Goal: Information Seeking & Learning: Stay updated

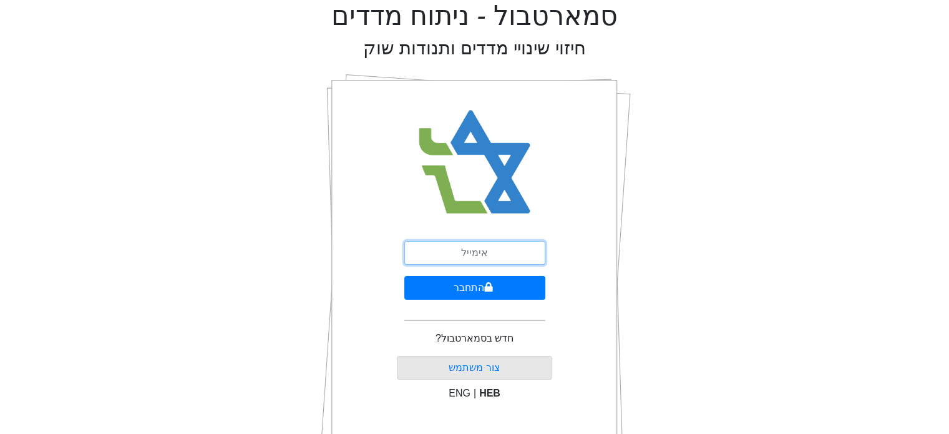
click at [484, 250] on input "email" at bounding box center [474, 253] width 141 height 24
type input "[EMAIL_ADDRESS][DOMAIN_NAME]"
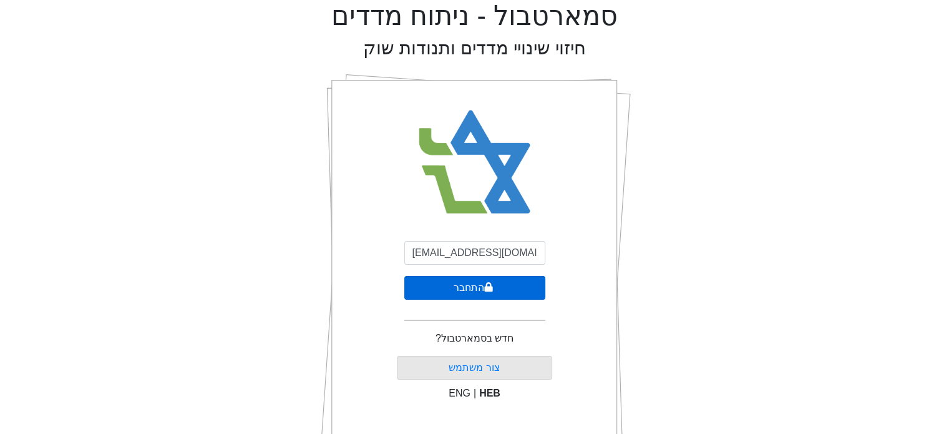
click at [495, 288] on button "התחבר" at bounding box center [474, 288] width 141 height 24
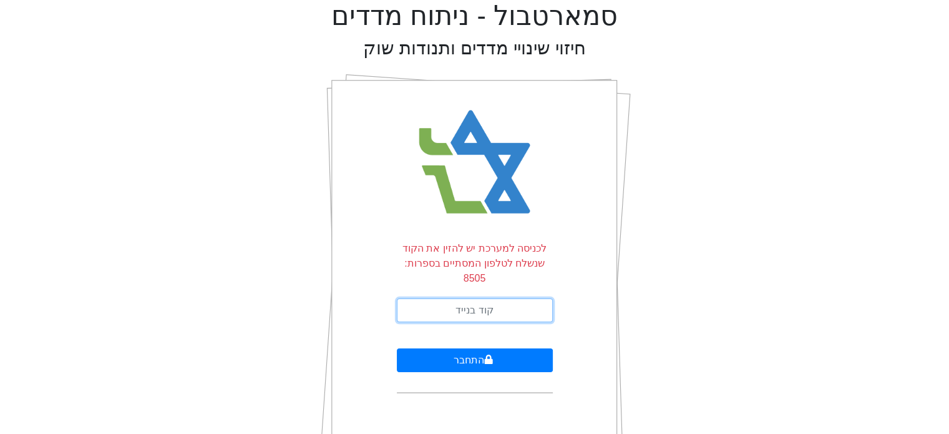
click at [494, 298] on input "text" at bounding box center [475, 310] width 156 height 24
type input "586958"
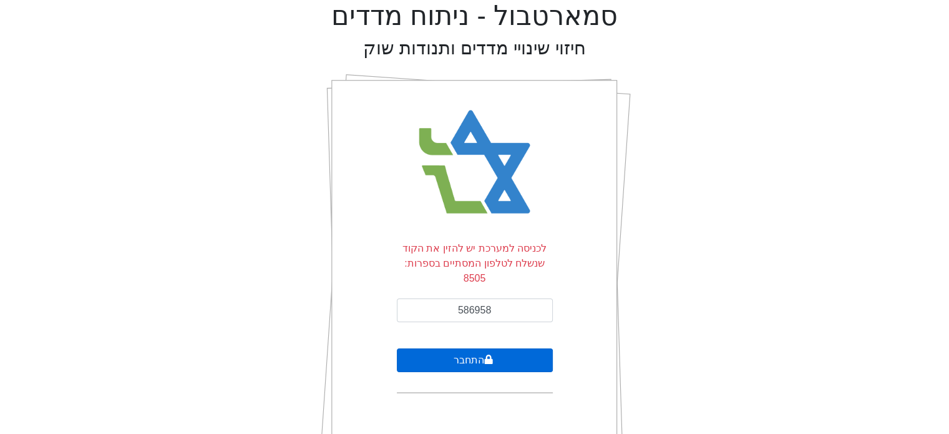
click at [496, 351] on button "התחבר" at bounding box center [475, 360] width 156 height 24
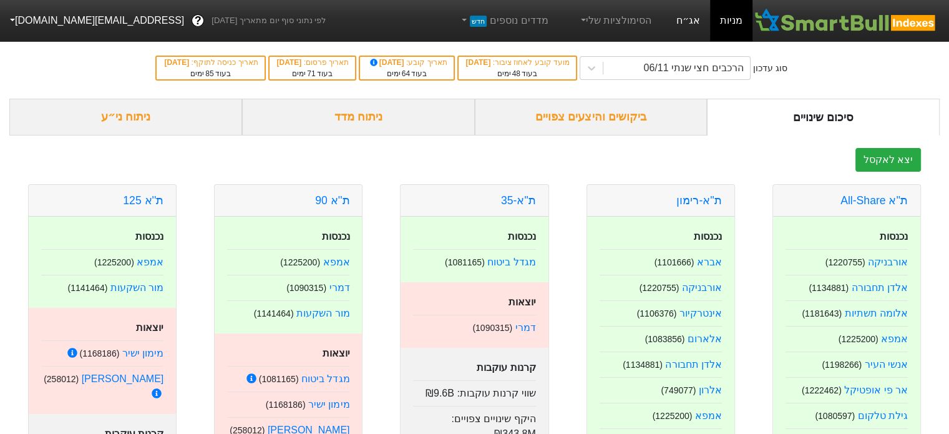
click at [693, 22] on link "אג״ח" at bounding box center [688, 20] width 44 height 41
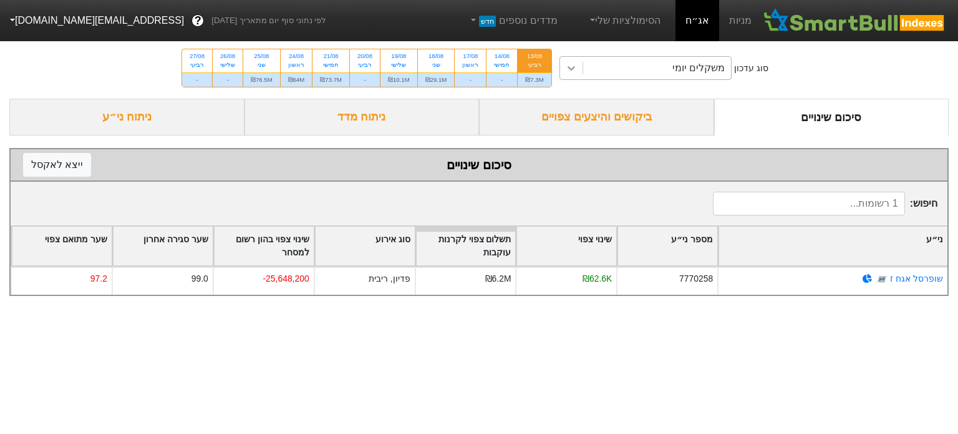
click at [569, 67] on icon at bounding box center [571, 68] width 12 height 12
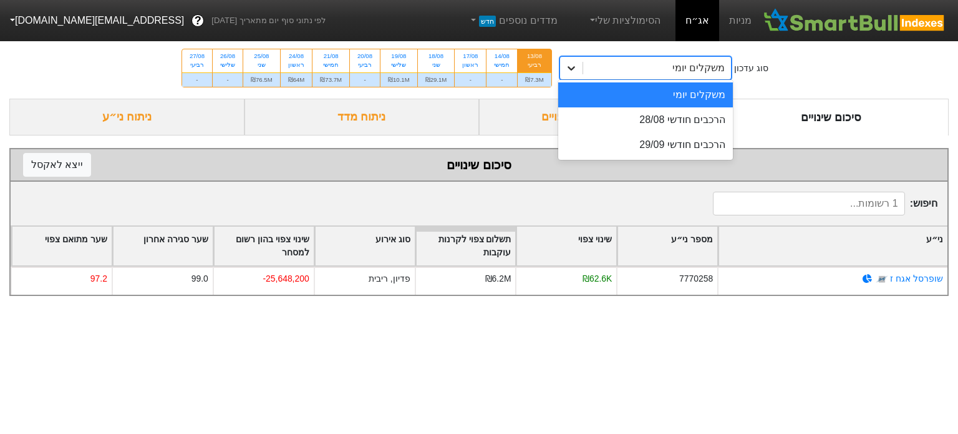
click at [569, 67] on icon at bounding box center [571, 68] width 12 height 12
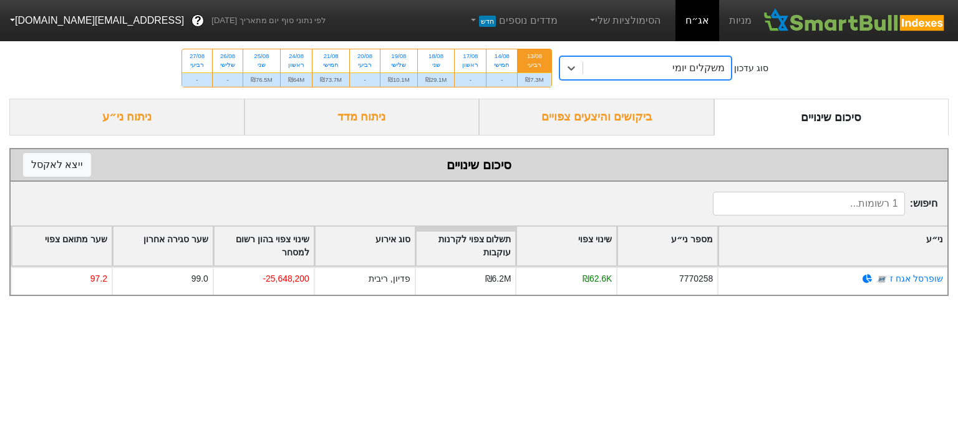
click at [532, 54] on div "13/08" at bounding box center [534, 56] width 18 height 9
click at [532, 54] on input "13/08 רביעי ₪7.3M" at bounding box center [531, 53] width 8 height 8
click at [595, 116] on div "ביקושים והיצעים צפויים" at bounding box center [596, 117] width 235 height 37
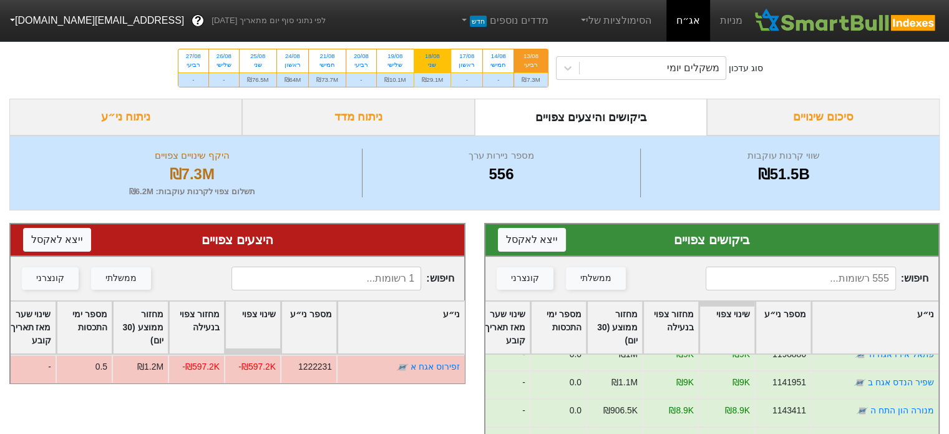
click at [437, 58] on div "18/08" at bounding box center [433, 56] width 22 height 9
click at [432, 57] on input "18/08 שני ₪29.1M" at bounding box center [428, 53] width 8 height 8
radio input "true"
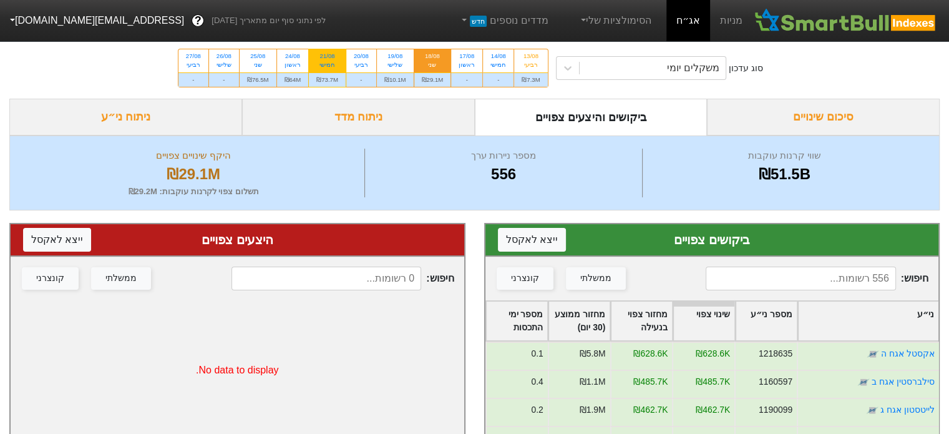
click at [331, 70] on div "21/08 חמישי" at bounding box center [327, 60] width 37 height 22
click at [328, 57] on input "21/08 חמישי ₪73.7M" at bounding box center [323, 53] width 8 height 8
radio input "true"
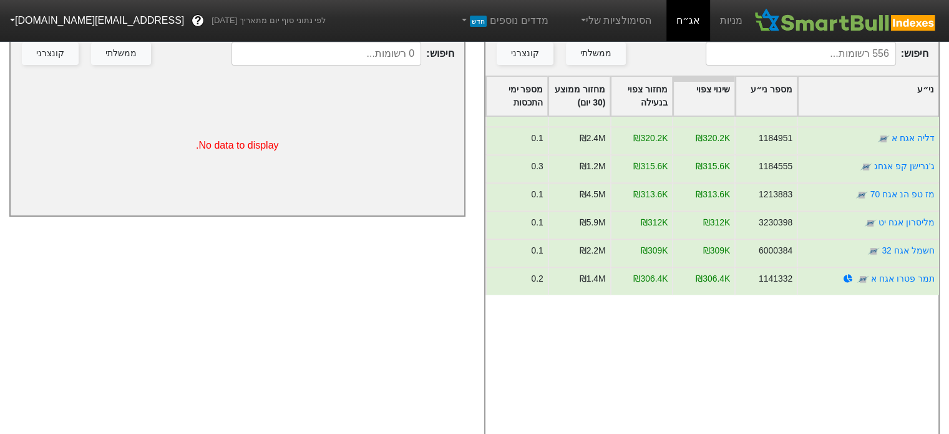
scroll to position [998, 0]
